Goal: Navigation & Orientation: Find specific page/section

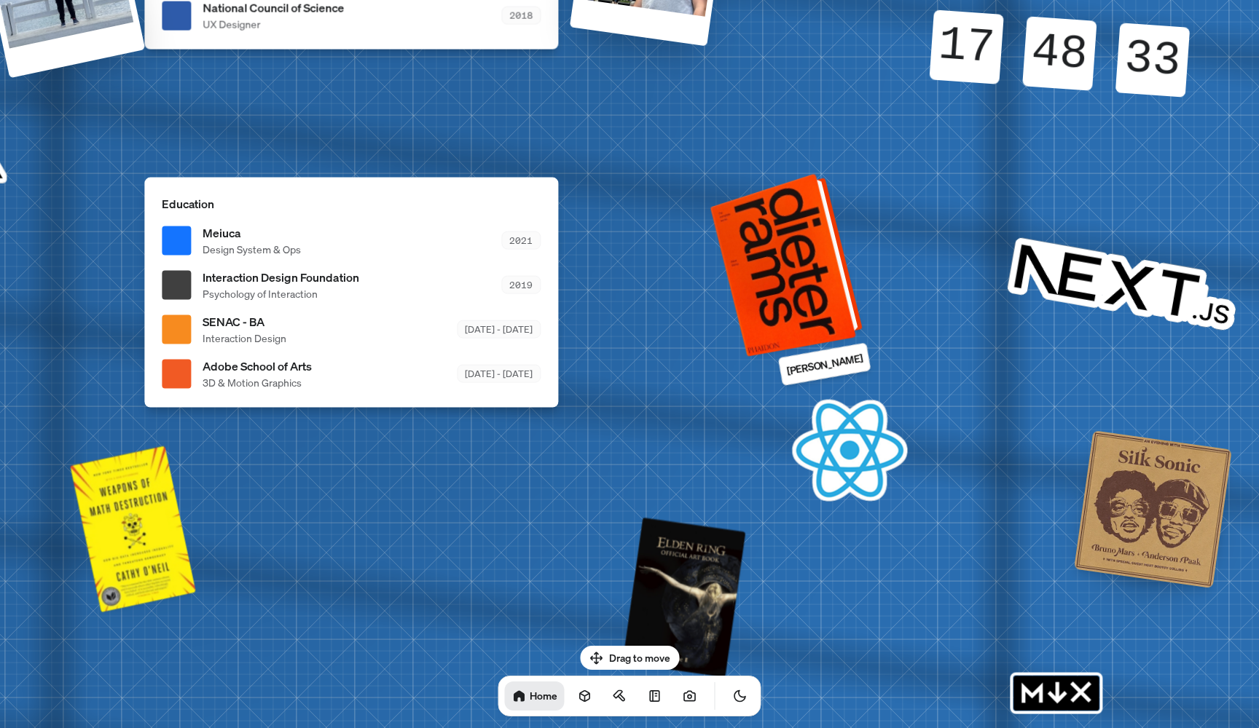
click at [785, 320] on div at bounding box center [788, 264] width 141 height 176
drag, startPoint x: 822, startPoint y: 250, endPoint x: 714, endPoint y: 321, distance: 129.5
click at [719, 318] on div at bounding box center [788, 264] width 141 height 176
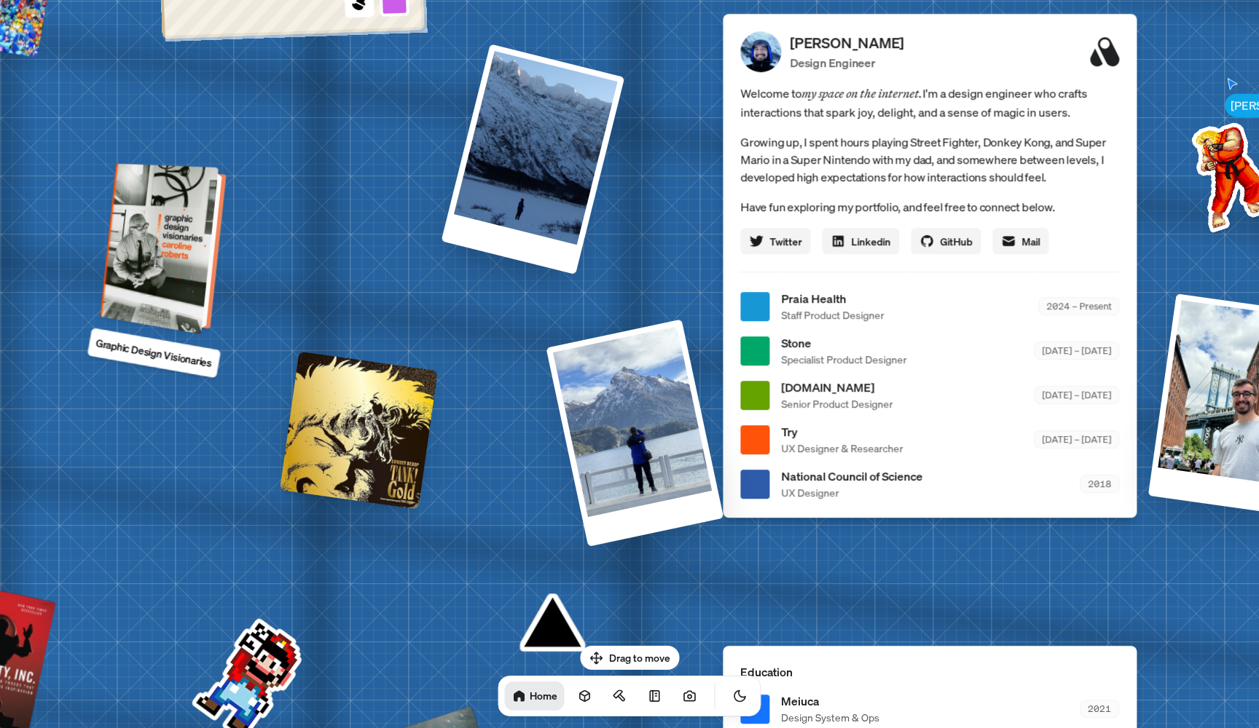
click at [192, 268] on div at bounding box center [165, 250] width 114 height 164
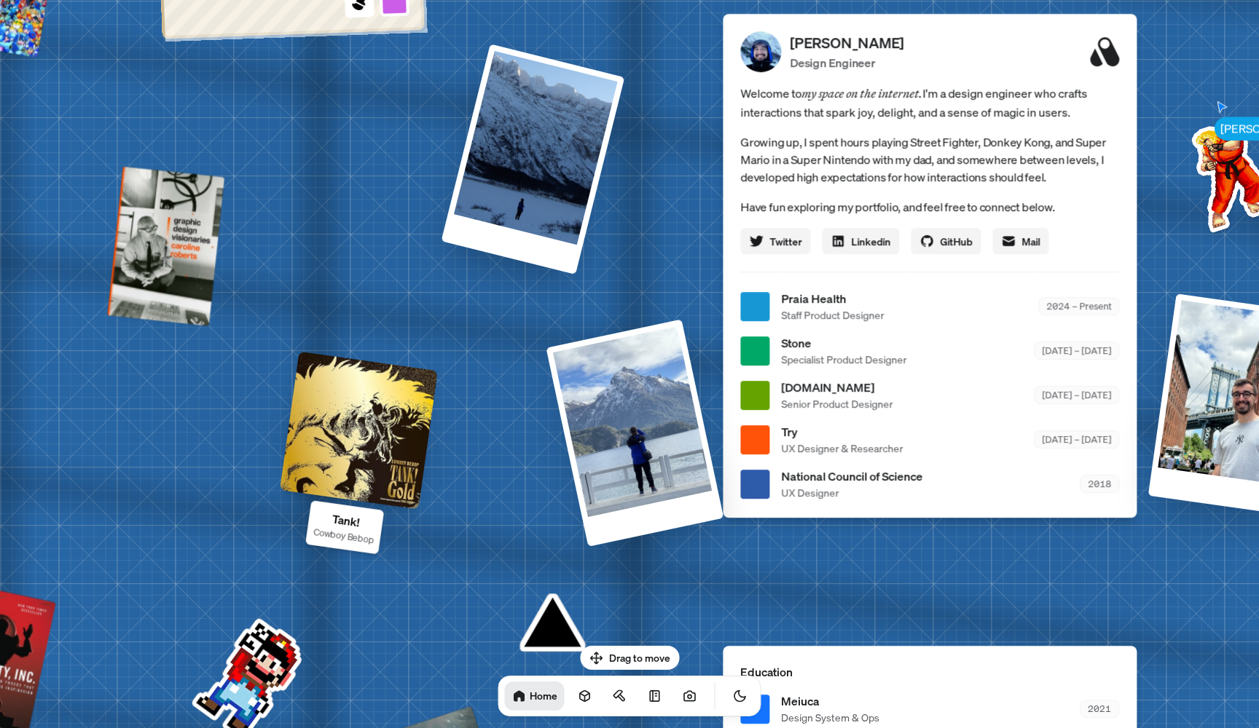
click at [350, 455] on div at bounding box center [359, 431] width 158 height 158
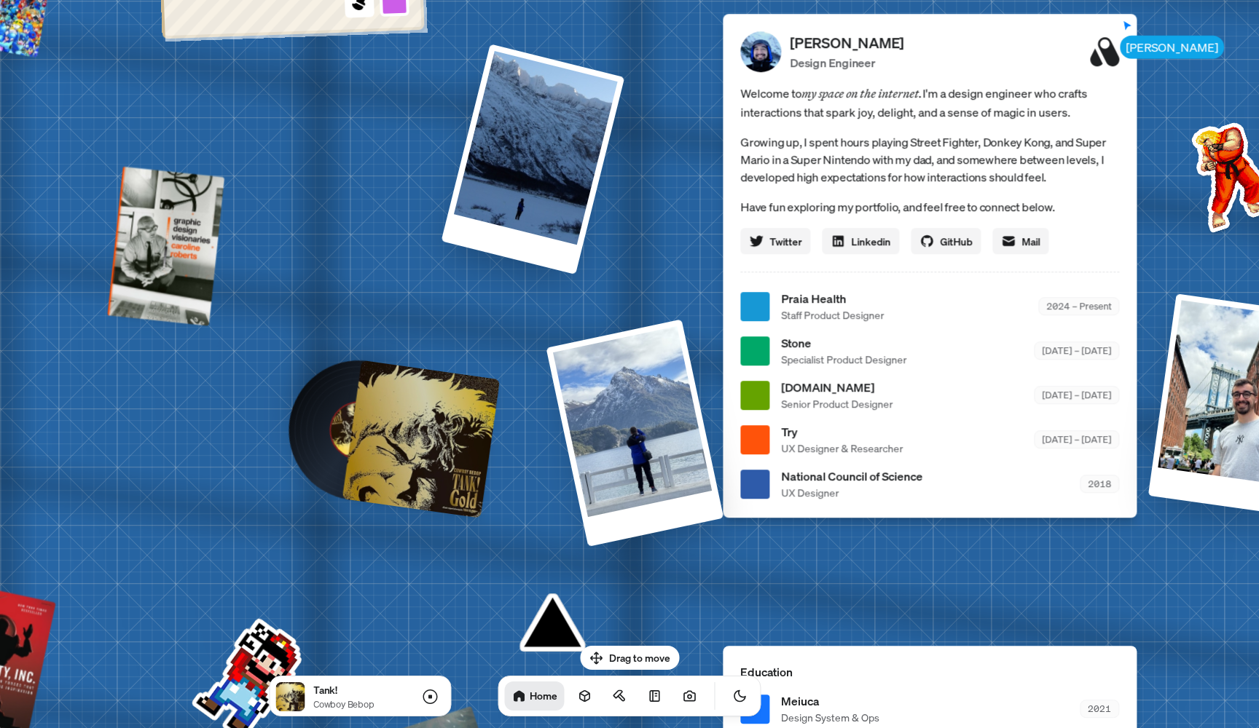
click at [369, 554] on div "[PERSON_NAME] [PERSON_NAME] Design Engineer Welcome to my space on the internet…" at bounding box center [932, 306] width 2179 height 1908
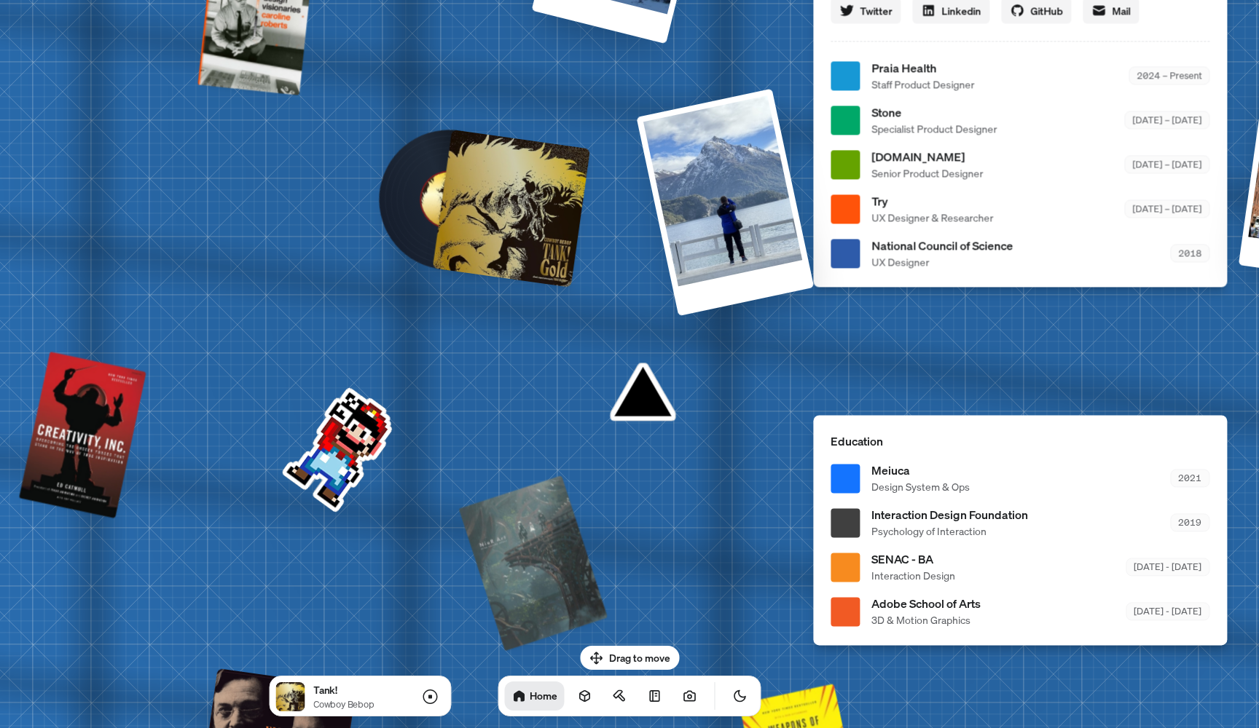
click at [362, 441] on div "[PERSON_NAME] [PERSON_NAME] Design Engineer Welcome to my space on the internet…" at bounding box center [1022, 76] width 2179 height 1908
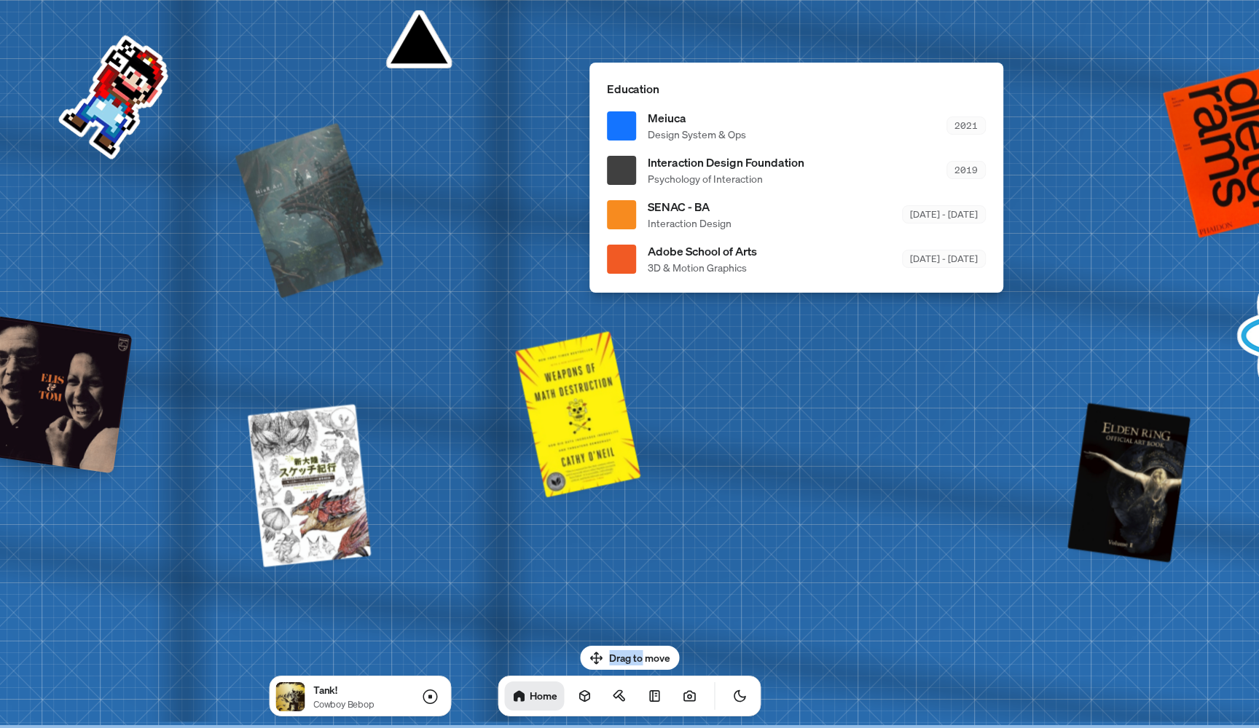
drag, startPoint x: 640, startPoint y: 653, endPoint x: 625, endPoint y: 521, distance: 133.5
click at [625, 0] on body "[PERSON_NAME] [PERSON_NAME] Design Engineer Welcome to my space on the internet…" at bounding box center [629, 0] width 1259 height 0
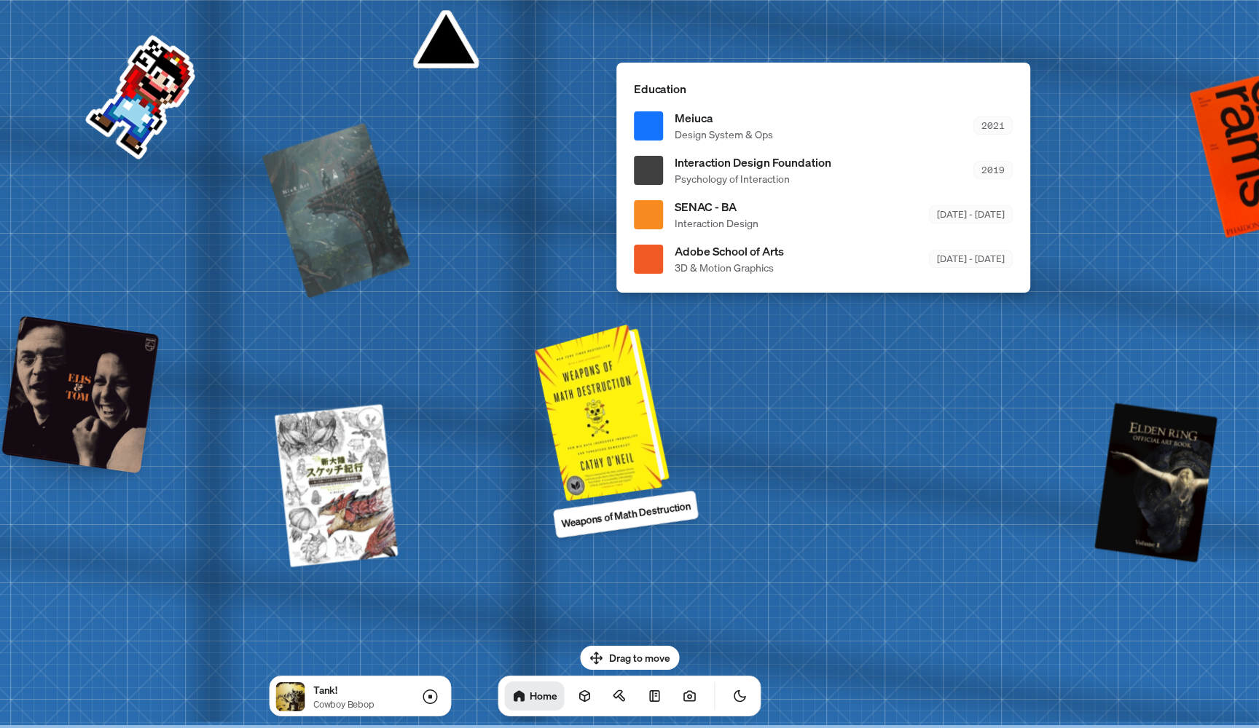
click at [655, 406] on div at bounding box center [604, 411] width 123 height 170
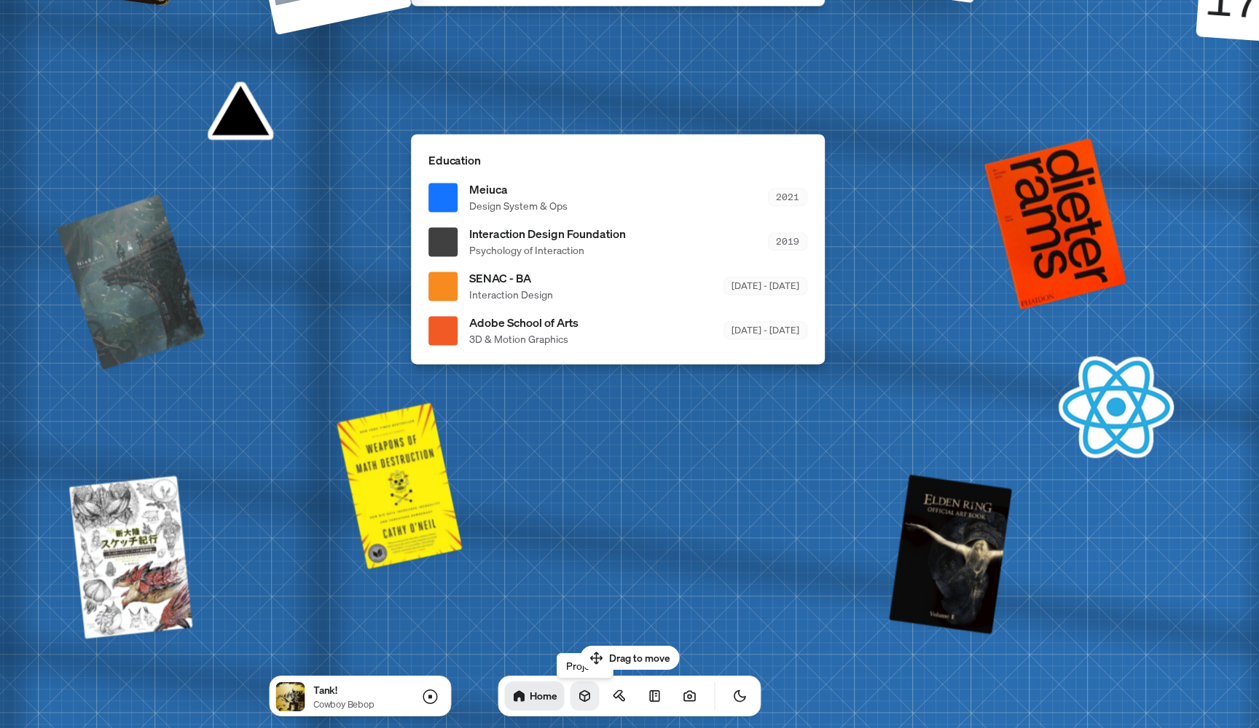
click at [580, 700] on icon at bounding box center [584, 696] width 9 height 11
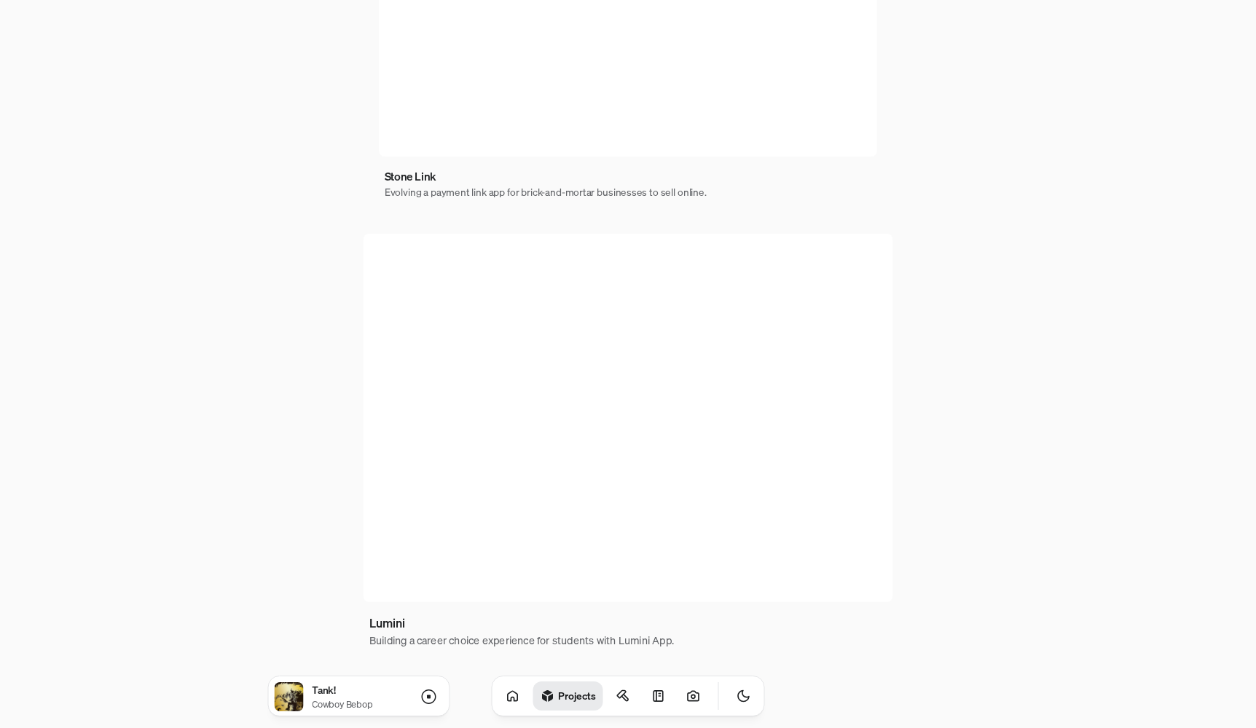
scroll to position [774, 0]
